Goal: Ask a question

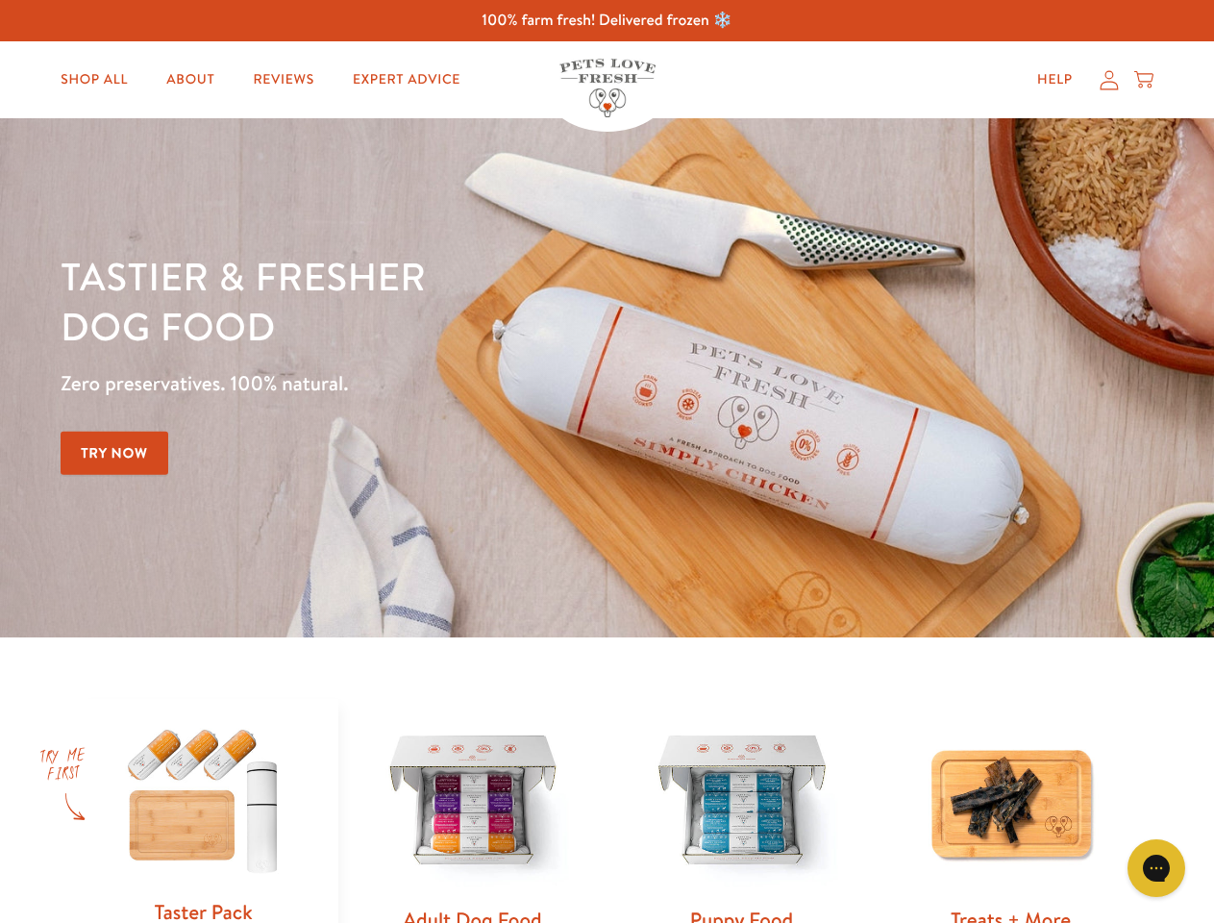
click at [606, 461] on div "Tastier & fresher dog food Zero preservatives. 100% natural. Try Now" at bounding box center [425, 378] width 728 height 254
click at [1156, 868] on icon "Gorgias live chat" at bounding box center [1156, 867] width 18 height 18
